Goal: Task Accomplishment & Management: Complete application form

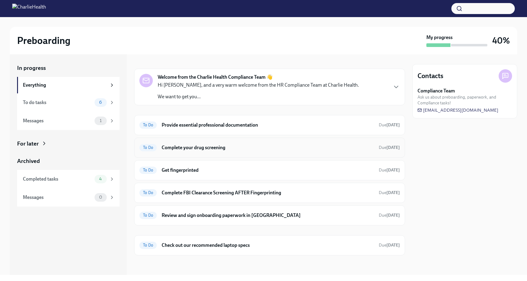
scroll to position [8, 0]
click at [246, 168] on h6 "Get fingerprinted" at bounding box center [268, 170] width 212 height 7
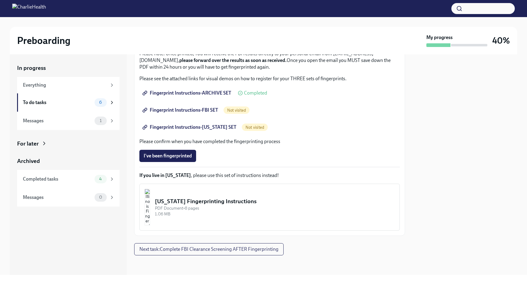
scroll to position [20, 0]
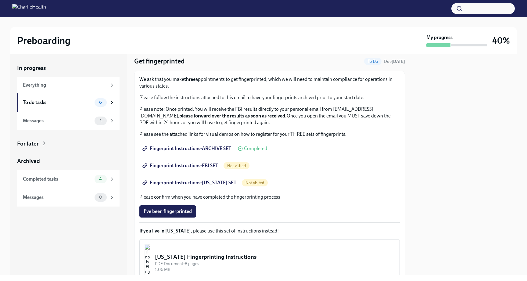
click at [217, 148] on span "Fingerprint Instructions-ARCHIVE SET" at bounding box center [188, 149] width 88 height 6
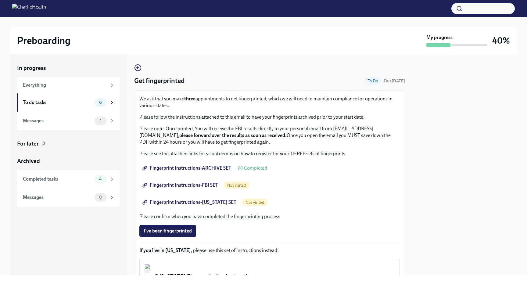
scroll to position [0, 0]
click at [218, 188] on span "Fingerprint Instructions-FBI SET" at bounding box center [181, 185] width 74 height 6
click at [41, 102] on div "To do tasks" at bounding box center [57, 102] width 69 height 7
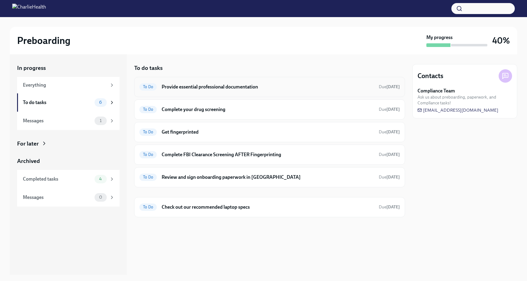
click at [189, 85] on h6 "Provide essential professional documentation" at bounding box center [268, 87] width 212 height 7
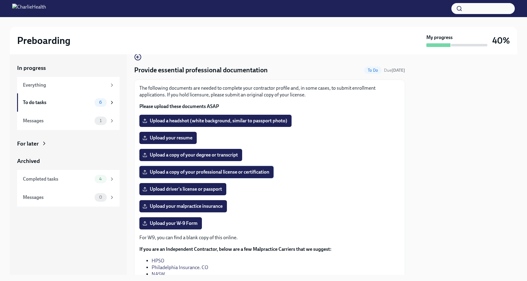
scroll to position [17, 0]
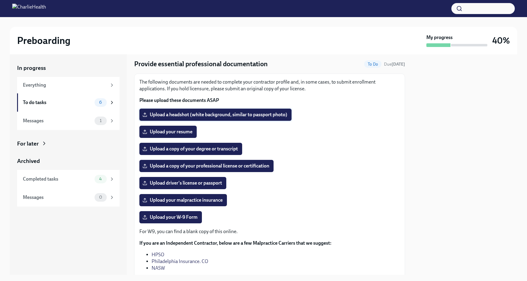
click at [179, 117] on span "Upload a headshot (white background, similar to passport photo)" at bounding box center [216, 115] width 144 height 6
click at [0, 0] on input "Upload a headshot (white background, similar to passport photo)" at bounding box center [0, 0] width 0 height 0
click at [183, 133] on span "Upload your resume" at bounding box center [168, 132] width 49 height 6
click at [0, 0] on input "Upload your resume" at bounding box center [0, 0] width 0 height 0
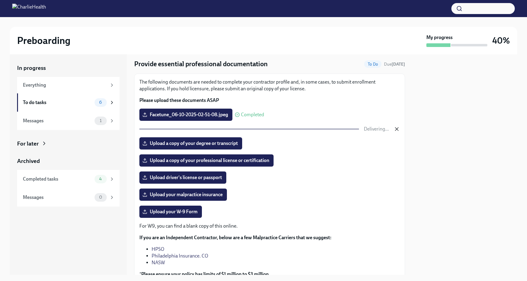
click at [397, 129] on icon "button" at bounding box center [397, 129] width 6 height 6
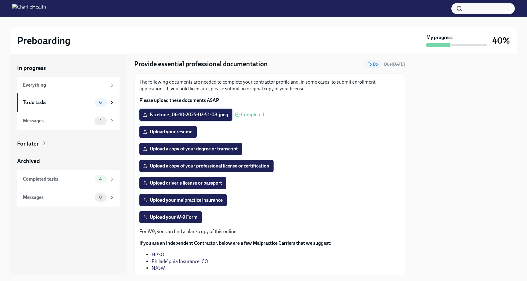
click at [188, 118] on label "Facetune_06-10-2025-02-51-08.jpeg" at bounding box center [185, 115] width 93 height 12
click at [0, 0] on input "Facetune_06-10-2025-02-51-08.jpeg" at bounding box center [0, 0] width 0 height 0
click at [185, 128] on label "Upload your resume" at bounding box center [167, 132] width 57 height 12
click at [0, 0] on input "Upload your resume" at bounding box center [0, 0] width 0 height 0
click at [189, 147] on span "Upload a copy of your degree or transcript" at bounding box center [191, 149] width 94 height 6
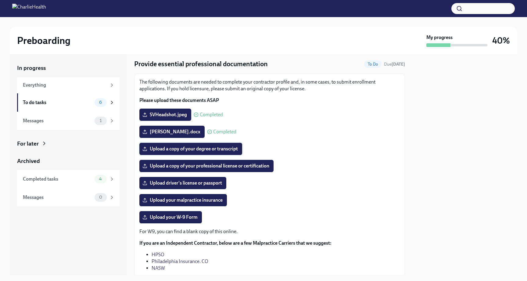
click at [0, 0] on input "Upload a copy of your degree or transcript" at bounding box center [0, 0] width 0 height 0
click at [187, 165] on span "Upload a copy of your professional license or certification" at bounding box center [207, 166] width 126 height 6
click at [0, 0] on input "Upload a copy of your professional license or certification" at bounding box center [0, 0] width 0 height 0
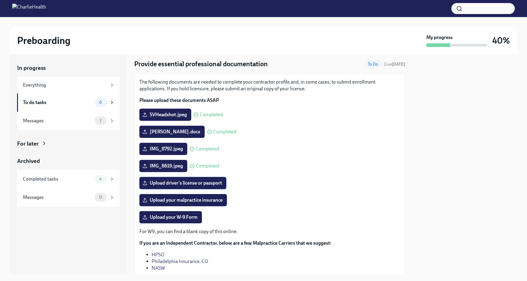
click at [192, 184] on span "Upload driver's license or passport" at bounding box center [183, 183] width 78 height 6
click at [0, 0] on input "Upload driver's license or passport" at bounding box center [0, 0] width 0 height 0
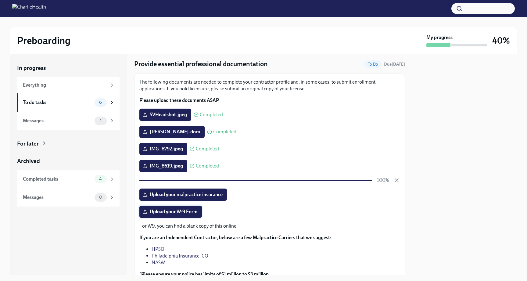
click at [178, 212] on span "Upload your W-9 Form" at bounding box center [171, 212] width 54 height 6
click at [0, 0] on input "Upload your W-9 Form" at bounding box center [0, 0] width 0 height 0
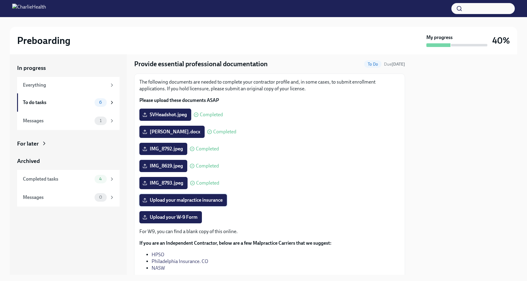
click at [174, 203] on span "Upload your malpractice insurance" at bounding box center [183, 200] width 79 height 6
click at [0, 0] on input "Upload your malpractice insurance" at bounding box center [0, 0] width 0 height 0
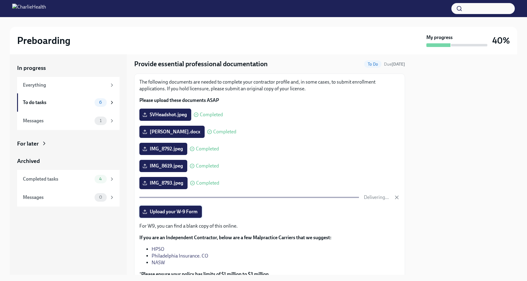
click at [197, 213] on span "Upload your W-9 Form" at bounding box center [171, 212] width 54 height 6
click at [0, 0] on input "Upload your W-9 Form" at bounding box center [0, 0] width 0 height 0
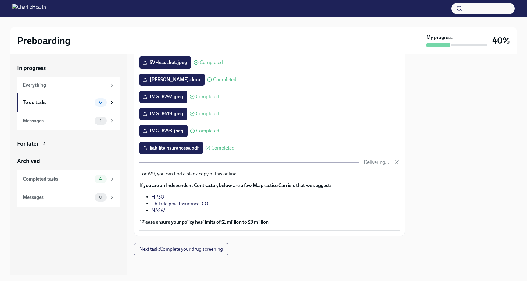
scroll to position [0, 0]
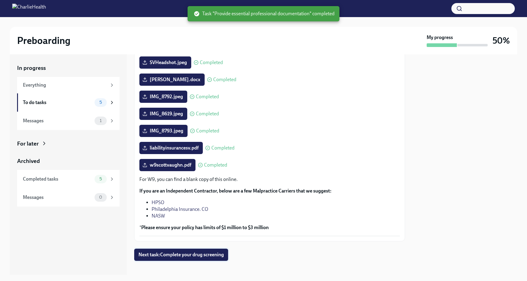
click at [215, 252] on span "Next task : Complete your drug screening" at bounding box center [180, 255] width 85 height 6
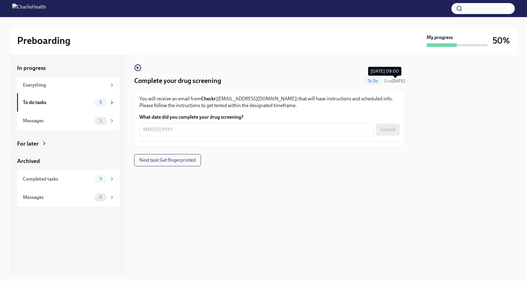
click at [391, 81] on span "Due [DATE]" at bounding box center [394, 80] width 21 height 5
click at [106, 90] on div "Everything" at bounding box center [68, 85] width 102 height 16
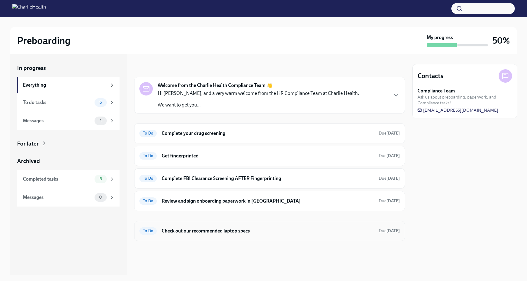
click at [223, 236] on div "To Do Check out our recommended laptop specs Due [DATE]" at bounding box center [269, 231] width 271 height 20
click at [225, 229] on h6 "Check out our recommended laptop specs" at bounding box center [268, 231] width 212 height 7
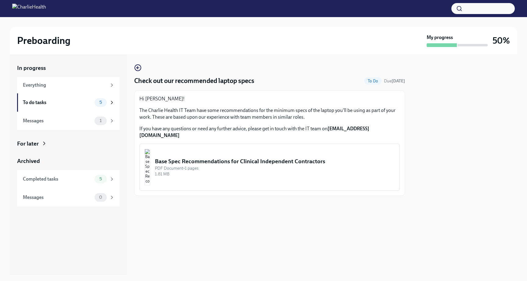
click at [235, 165] on div "PDF Document • 1 pages" at bounding box center [275, 168] width 240 height 6
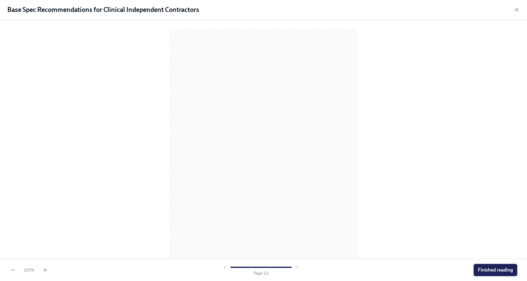
click at [502, 270] on span "Finished reading" at bounding box center [495, 270] width 35 height 6
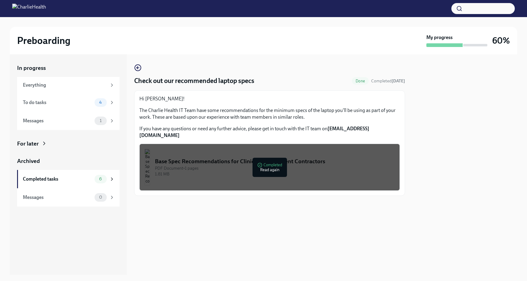
click at [203, 122] on div "Hi [PERSON_NAME]! The Charlie Health IT Team have some recommendations for the …" at bounding box center [269, 116] width 261 height 43
click at [219, 197] on div at bounding box center [269, 206] width 271 height 20
click at [218, 196] on div at bounding box center [269, 206] width 271 height 20
click at [138, 68] on icon "button" at bounding box center [138, 68] width 2 height 0
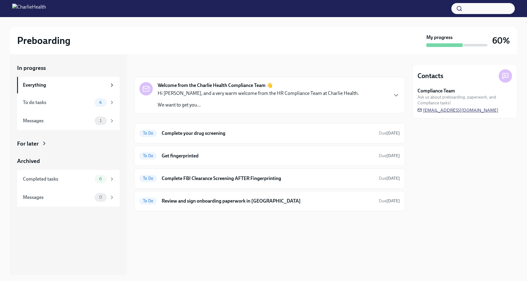
drag, startPoint x: 502, startPoint y: 111, endPoint x: 423, endPoint y: 111, distance: 79.0
click at [423, 111] on div "Compliance Team Ask us about preboarding, paperwork, and Compliance tasks! [EMA…" at bounding box center [465, 101] width 95 height 26
copy span "[EMAIL_ADDRESS][DOMAIN_NAME]"
click at [277, 134] on h6 "Complete your drug screening" at bounding box center [268, 133] width 212 height 7
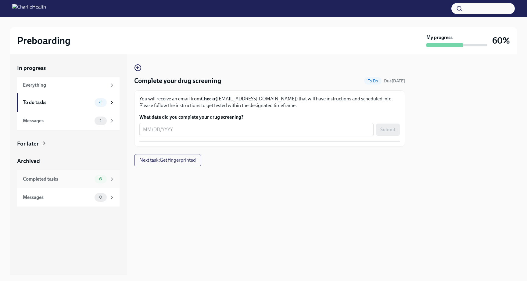
click at [78, 176] on div "Completed tasks" at bounding box center [57, 179] width 69 height 7
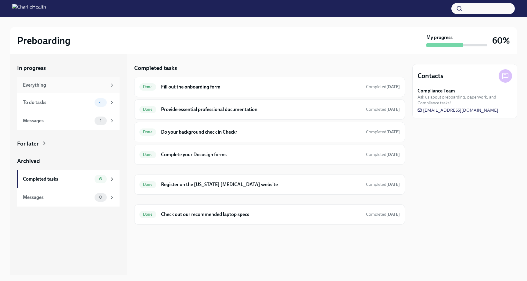
click at [51, 82] on div "Everything" at bounding box center [65, 85] width 84 height 7
